Goal: Information Seeking & Learning: Learn about a topic

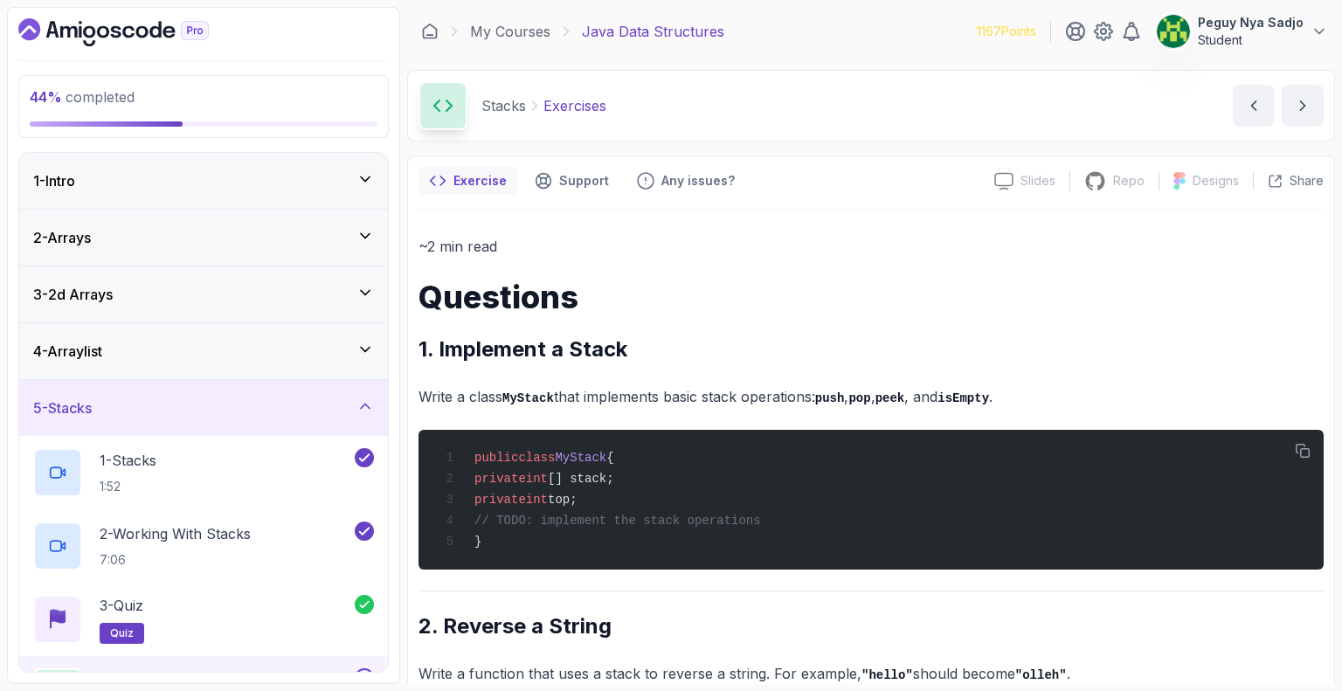
scroll to position [276, 0]
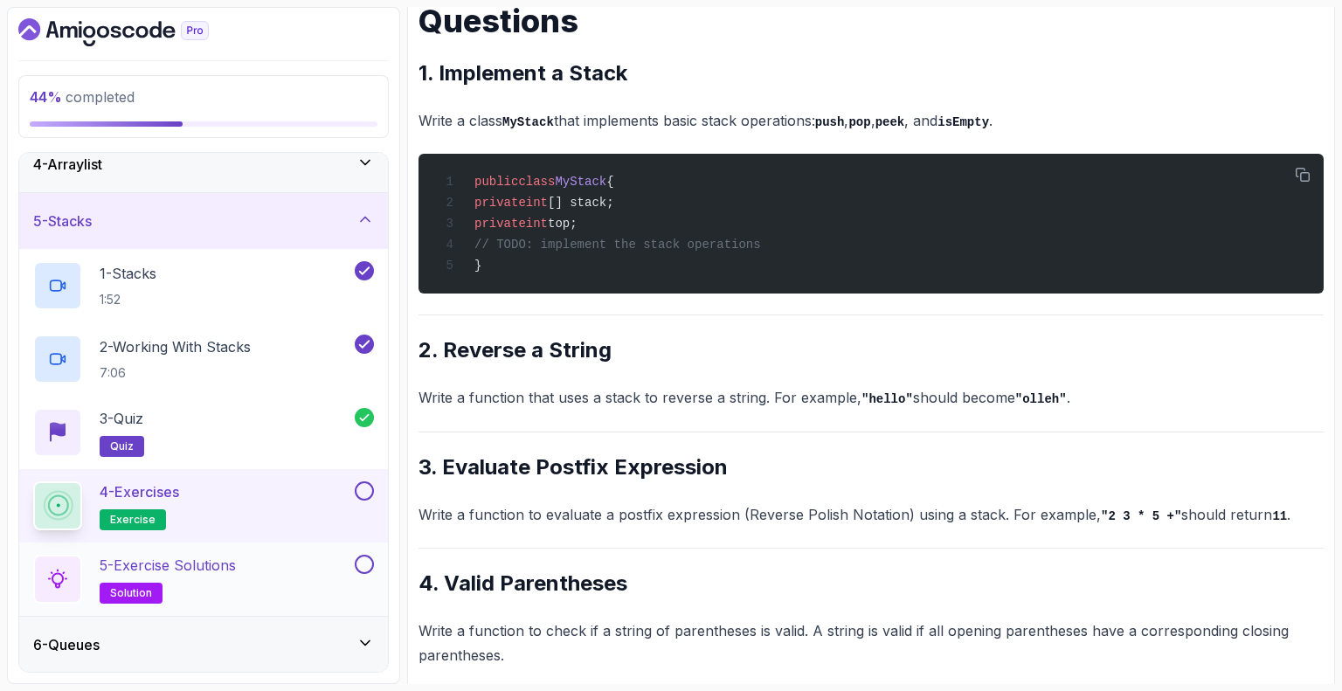
click at [231, 555] on p "5 - Exercise Solutions" at bounding box center [168, 565] width 136 height 21
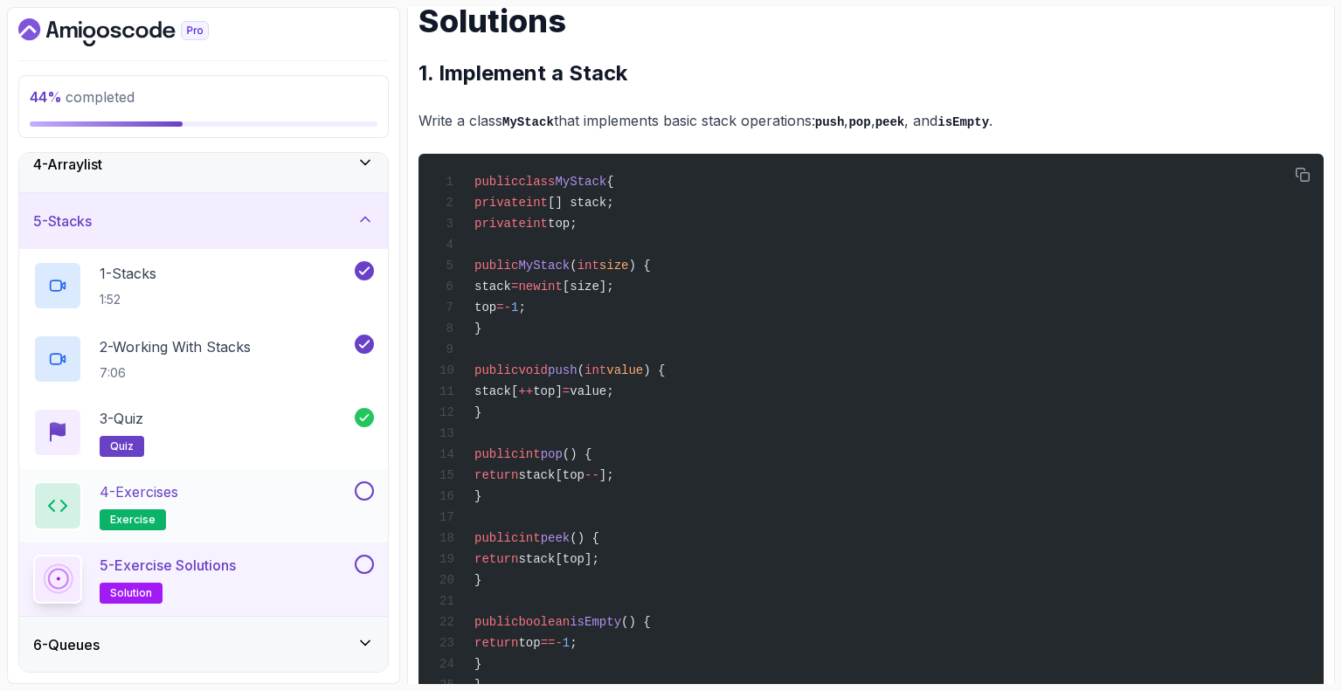
click at [245, 510] on div "4 - Exercises exercise" at bounding box center [192, 505] width 318 height 49
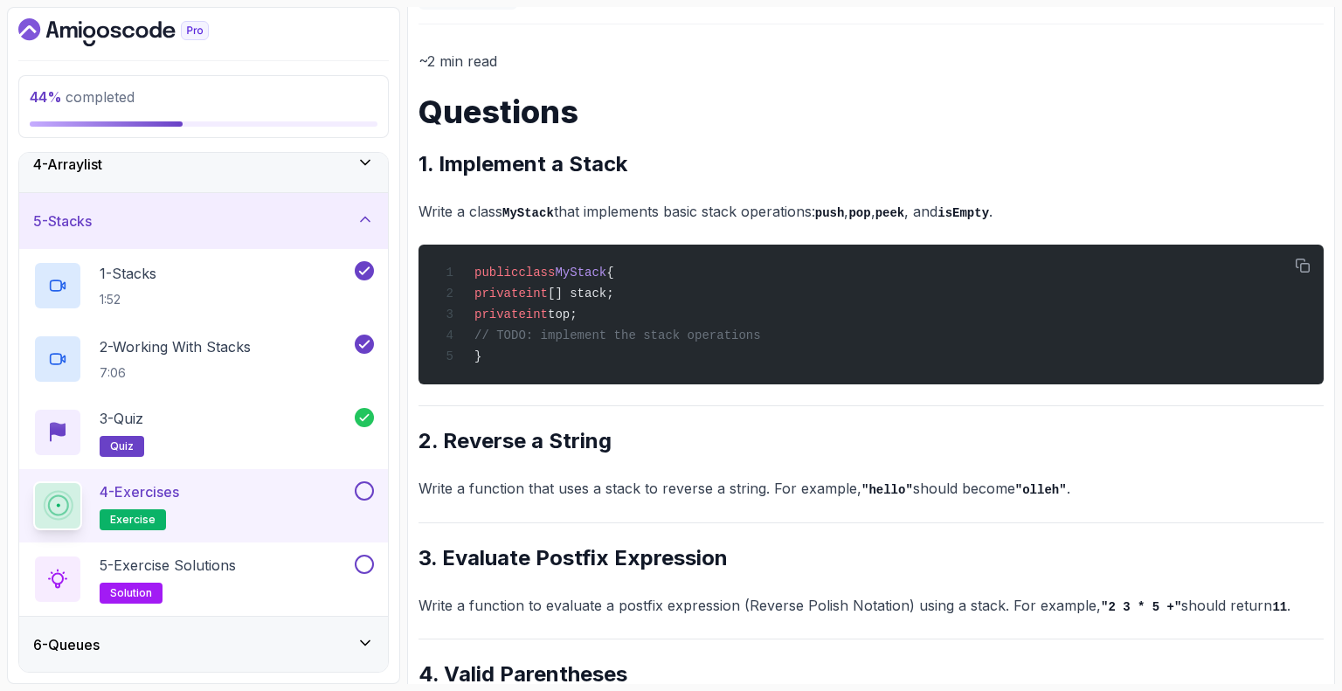
scroll to position [187, 0]
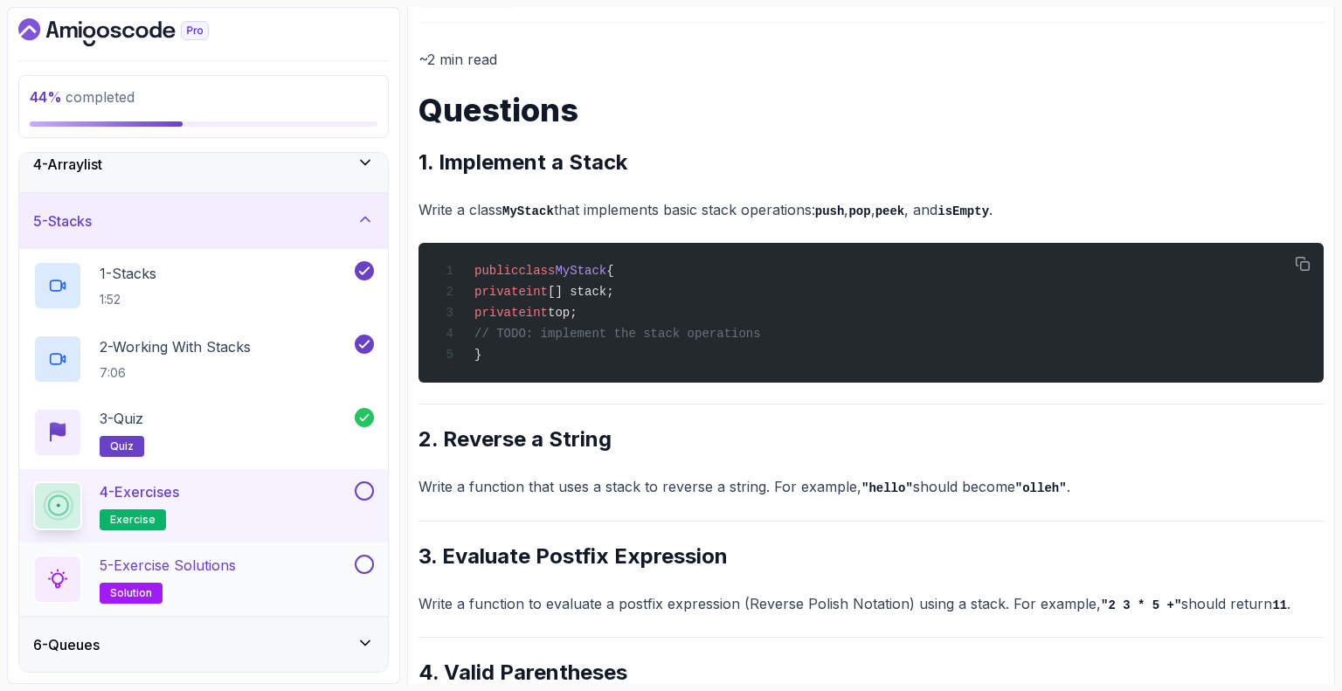
click at [182, 558] on p "5 - Exercise Solutions" at bounding box center [168, 565] width 136 height 21
